Goal: Obtain resource: Obtain resource

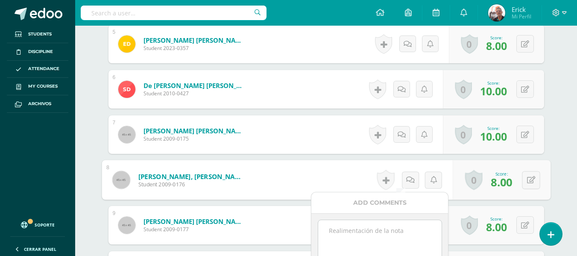
scroll to position [230, 0]
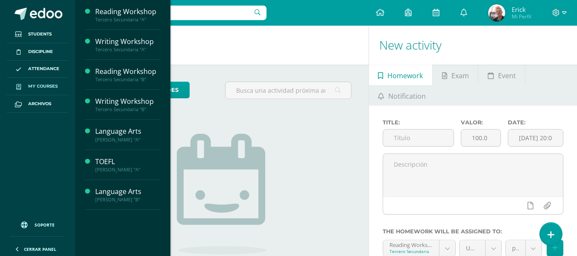
click at [49, 85] on span "My courses" at bounding box center [42, 86] width 29 height 7
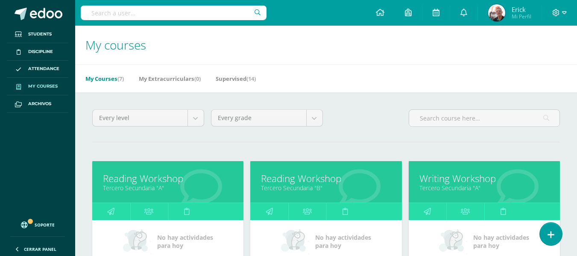
click at [281, 181] on link "Reading Workshop" at bounding box center [326, 178] width 130 height 13
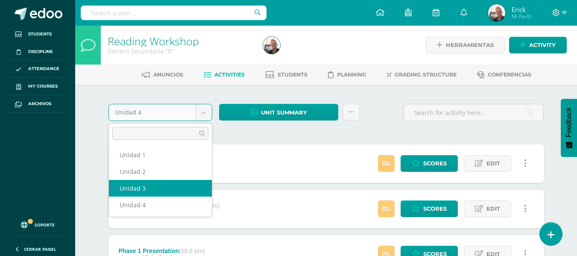
select select "Unidad 3"
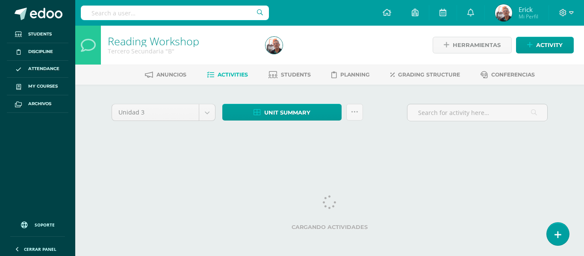
click at [280, 119] on span "Unit summary" at bounding box center [287, 113] width 46 height 16
click at [280, 62] on div at bounding box center [274, 45] width 24 height 39
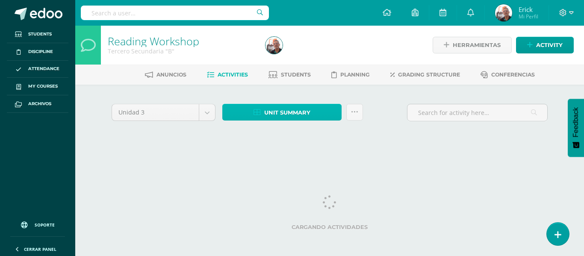
click at [278, 106] on span "Unit summary" at bounding box center [287, 113] width 46 height 16
click at [264, 111] on span "Unit summary" at bounding box center [287, 113] width 46 height 16
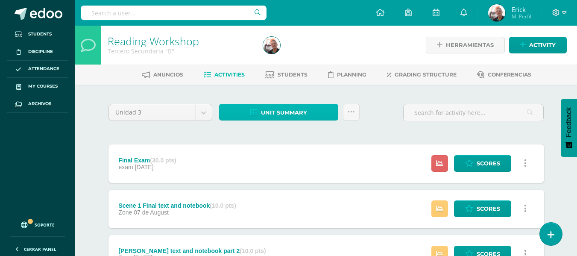
click at [275, 112] on span "Unit summary" at bounding box center [284, 113] width 46 height 16
click at [283, 116] on span "Unit summary" at bounding box center [284, 113] width 46 height 16
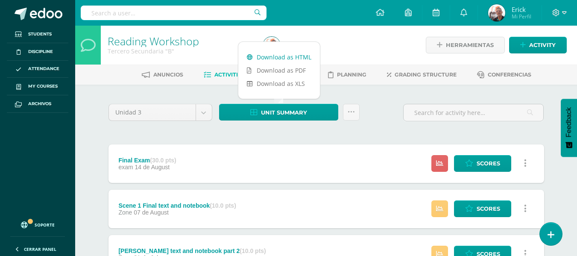
click at [296, 58] on link "Download as HTML" at bounding box center [279, 56] width 82 height 13
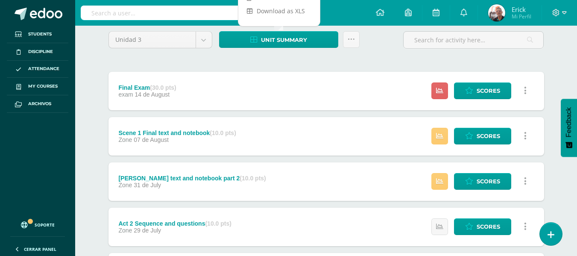
scroll to position [188, 0]
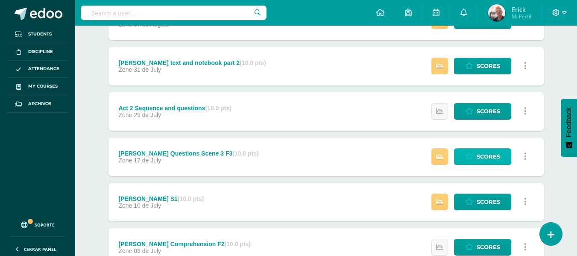
click at [479, 157] on span "Scores" at bounding box center [489, 157] width 24 height 16
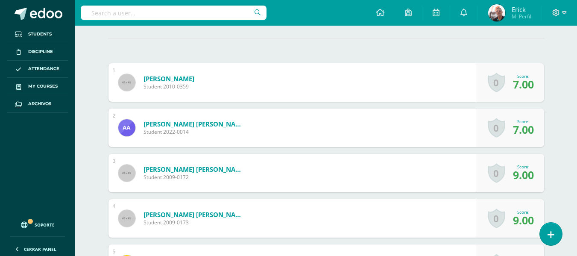
scroll to position [1, 0]
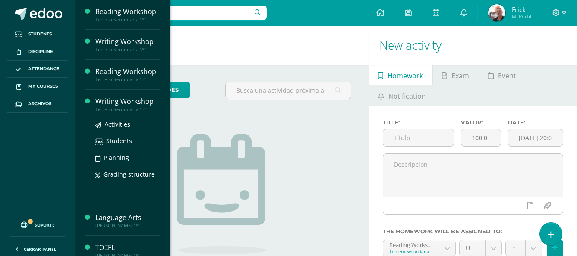
click at [110, 107] on div "Tercero Secundaria "B"" at bounding box center [127, 109] width 65 height 6
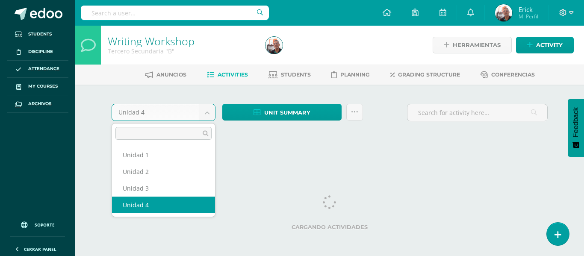
click at [209, 112] on body "Students Discipline Attendance My courses Archivos Soporte Help Reportar un pro…" at bounding box center [292, 81] width 584 height 162
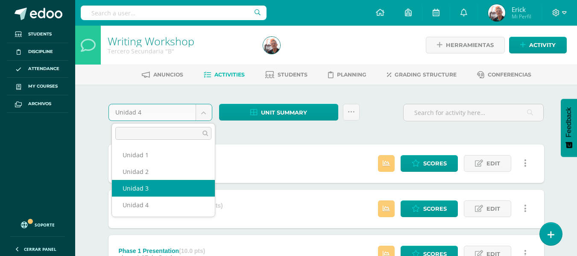
select select "Unidad 3"
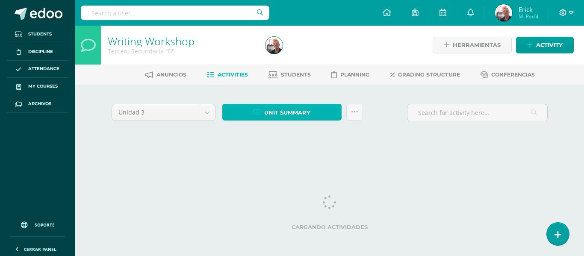
click at [294, 114] on span "Unit summary" at bounding box center [287, 113] width 46 height 16
click at [306, 108] on span "Unit summary" at bounding box center [287, 113] width 46 height 16
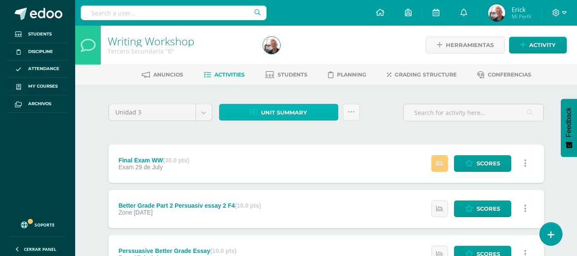
click at [282, 117] on span "Unit summary" at bounding box center [284, 113] width 46 height 16
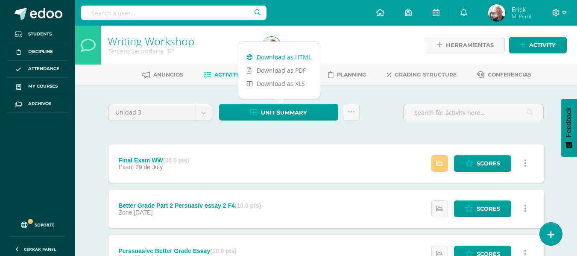
click at [271, 62] on link "Download as HTML" at bounding box center [279, 56] width 82 height 13
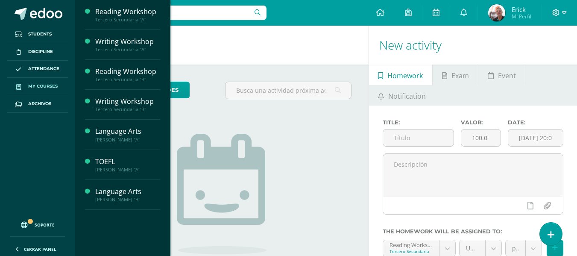
click at [55, 85] on span "My courses" at bounding box center [42, 86] width 29 height 7
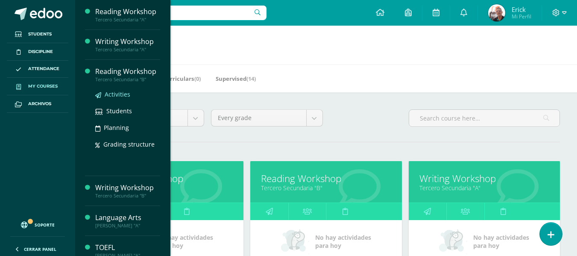
click at [118, 94] on span "Activities" at bounding box center [118, 94] width 26 height 8
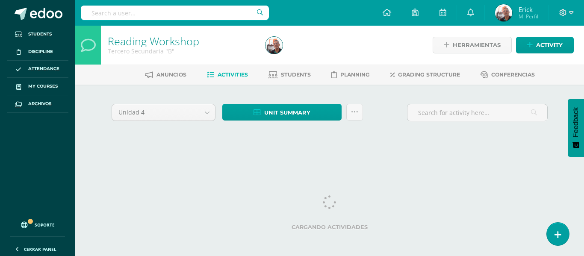
click at [194, 162] on html "Students Discipline Attendance My courses Archivos Soporte Help Reportar un pro…" at bounding box center [292, 81] width 584 height 162
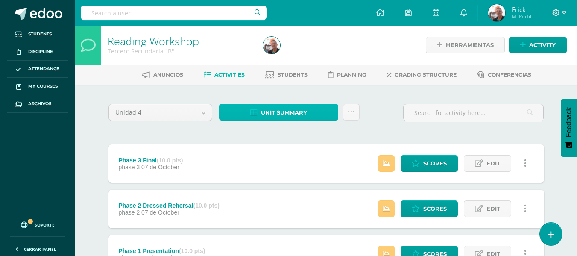
click at [285, 107] on span "Unit summary" at bounding box center [284, 113] width 46 height 16
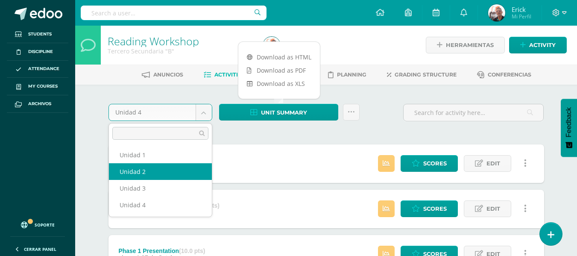
select select "Unidad 2"
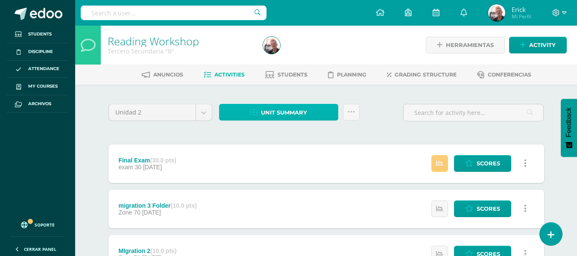
click at [286, 113] on span "Unit summary" at bounding box center [284, 113] width 46 height 16
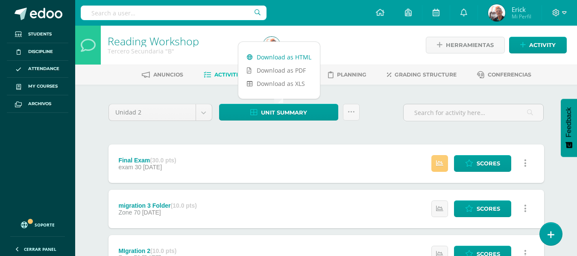
click at [280, 61] on link "Download as HTML" at bounding box center [279, 56] width 82 height 13
